Goal: Task Accomplishment & Management: Complete application form

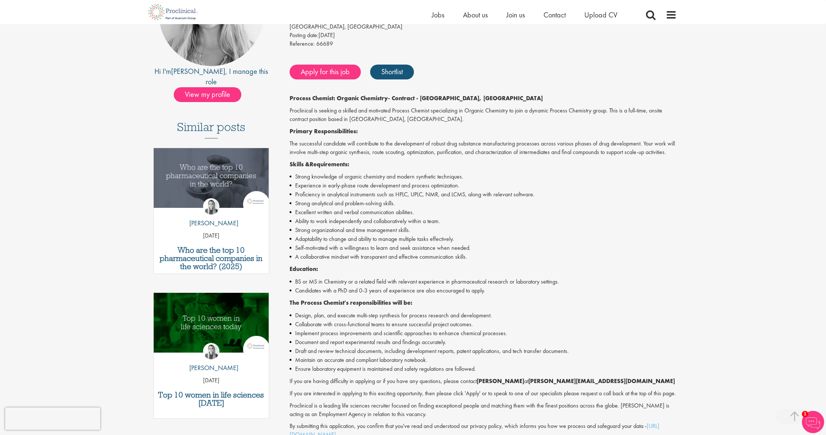
scroll to position [130, 0]
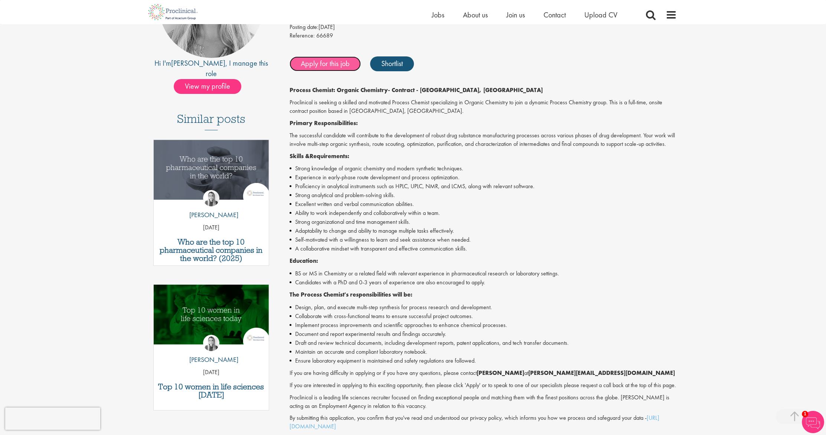
click at [327, 63] on link "Apply for this job" at bounding box center [325, 63] width 71 height 15
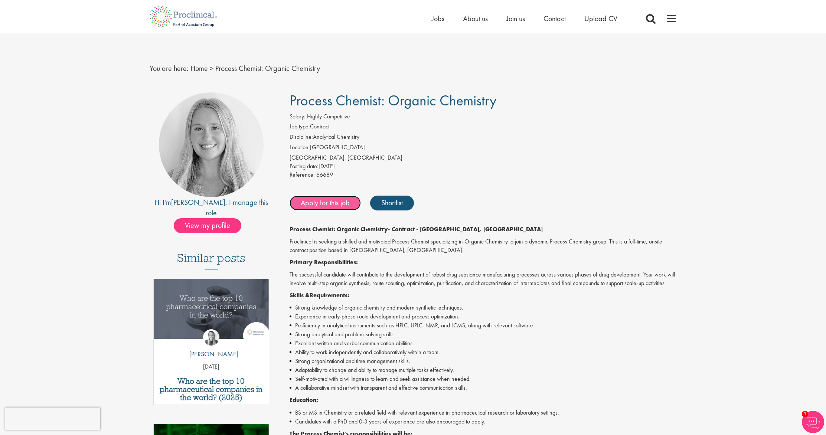
click at [315, 205] on link "Apply for this job" at bounding box center [325, 203] width 71 height 15
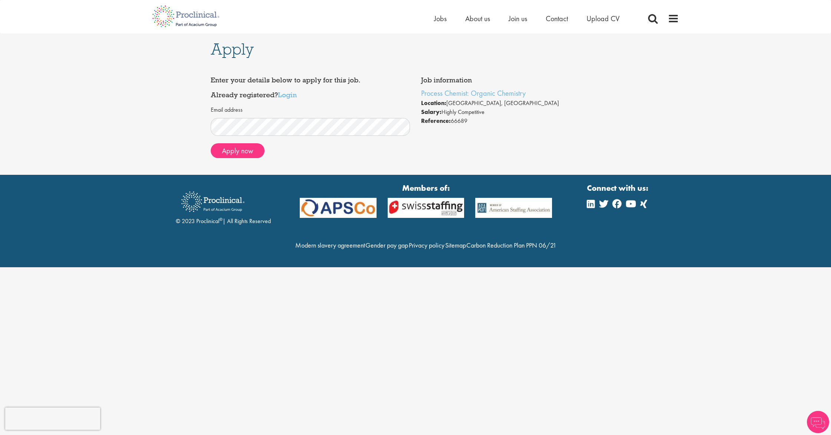
click at [226, 142] on form "Email address Apply now" at bounding box center [310, 132] width 189 height 52
click at [226, 151] on button "Apply now" at bounding box center [238, 150] width 54 height 15
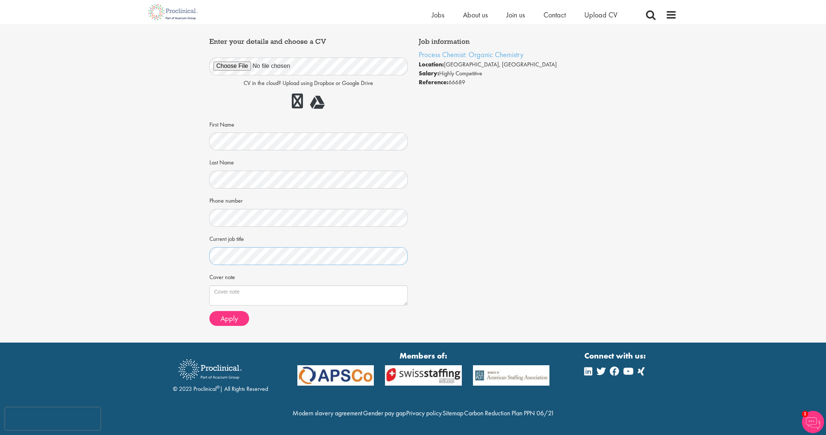
scroll to position [45, 0]
click at [285, 285] on textarea "Cover note" at bounding box center [308, 295] width 198 height 20
click at [269, 285] on textarea "Cover note" at bounding box center [308, 295] width 198 height 20
click at [241, 311] on button "Apply" at bounding box center [229, 318] width 40 height 15
